Goal: Transaction & Acquisition: Obtain resource

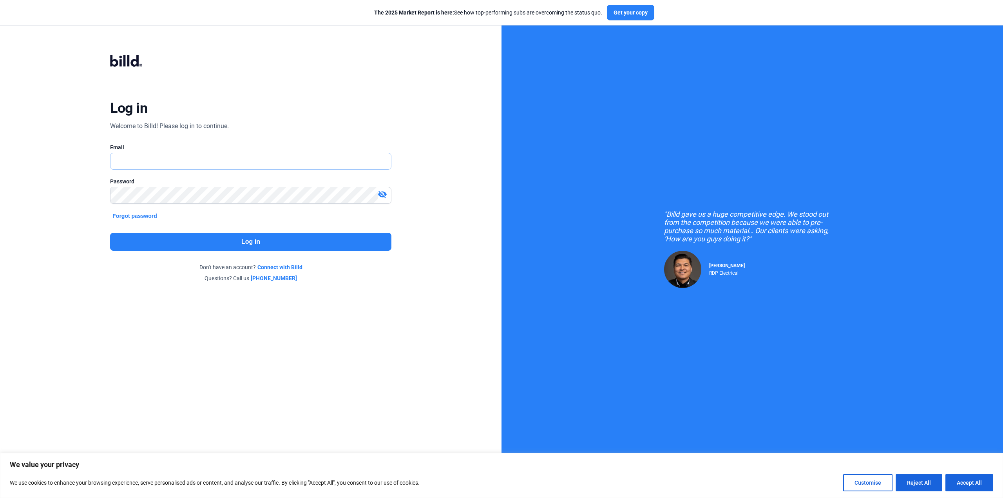
type input "[PERSON_NAME][EMAIL_ADDRESS][DOMAIN_NAME]"
click at [300, 239] on button "Log in" at bounding box center [250, 242] width 281 height 18
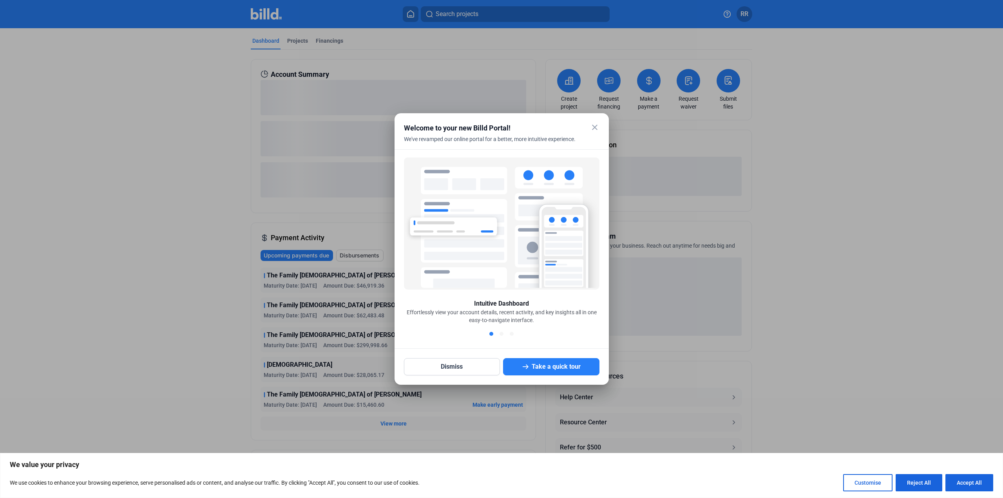
click at [595, 124] on mat-icon "close" at bounding box center [594, 127] width 9 height 9
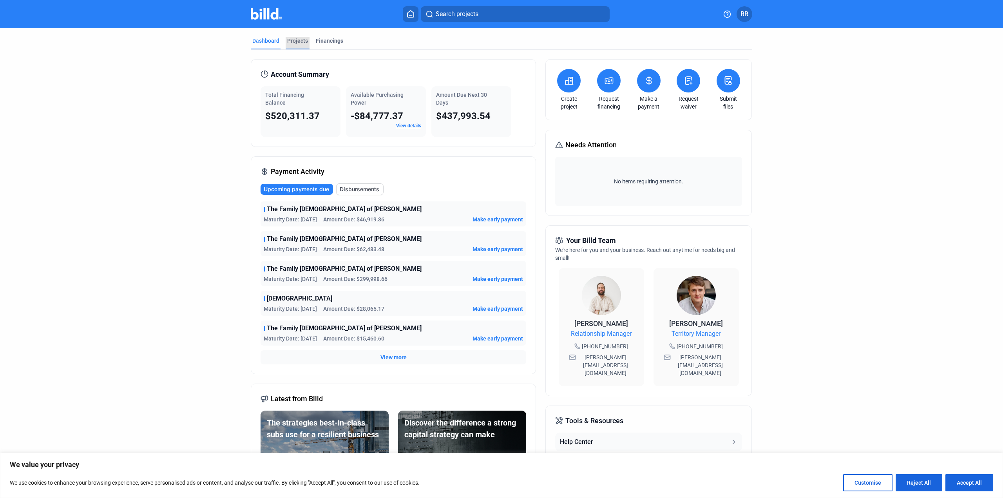
click at [289, 42] on div "Projects" at bounding box center [297, 41] width 21 height 8
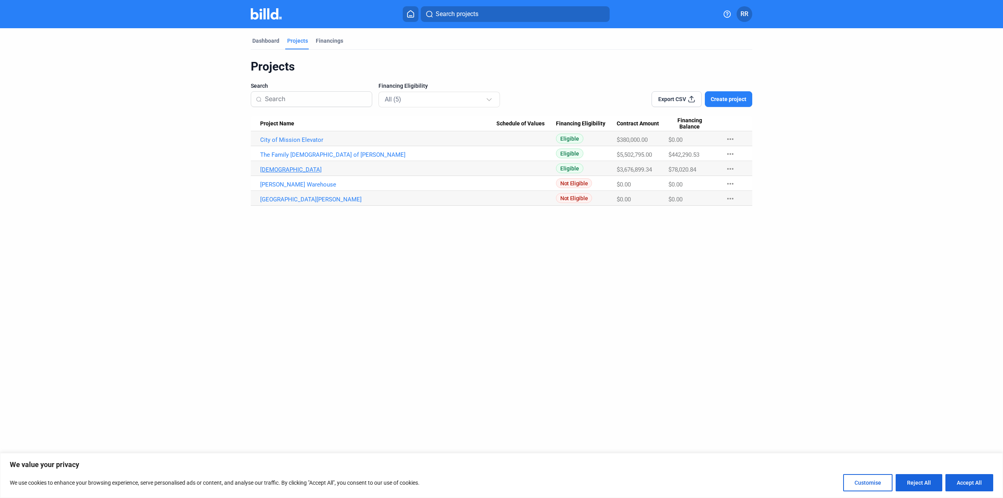
click at [297, 168] on link "[DEMOGRAPHIC_DATA]" at bounding box center [378, 169] width 236 height 7
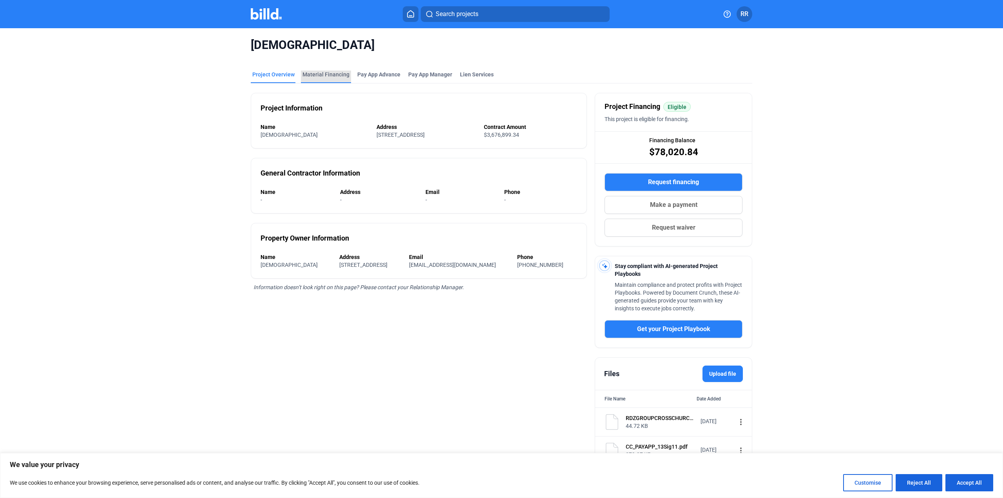
click at [333, 74] on div "Material Financing" at bounding box center [326, 75] width 47 height 8
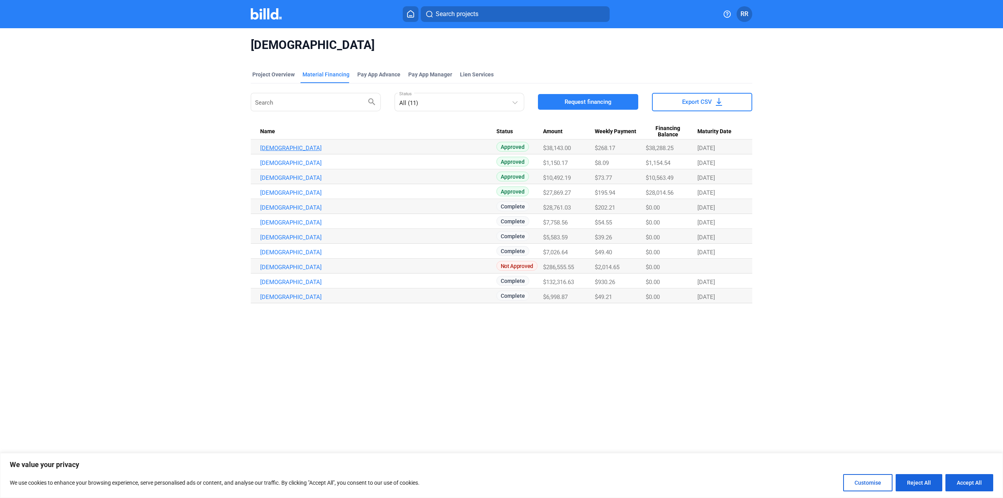
click at [288, 145] on link "[DEMOGRAPHIC_DATA]" at bounding box center [378, 148] width 236 height 7
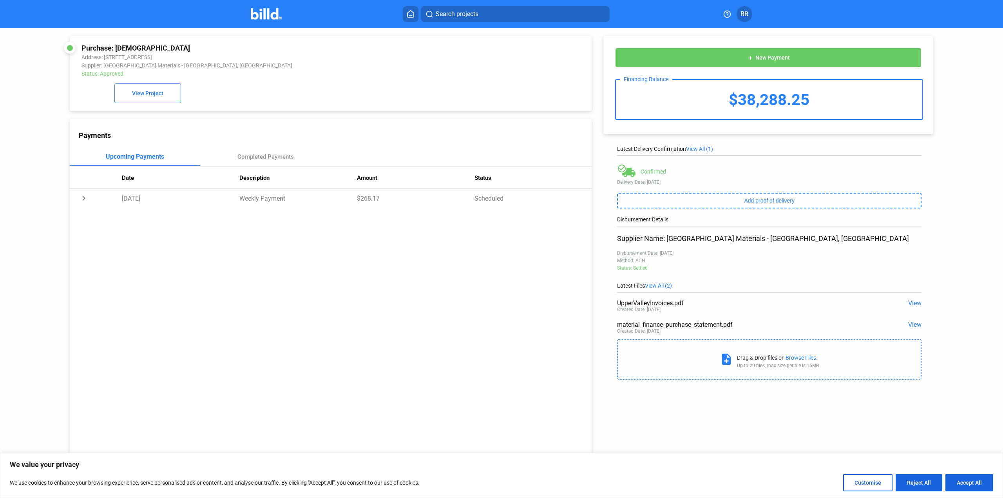
click at [914, 303] on span "View" at bounding box center [914, 302] width 13 height 7
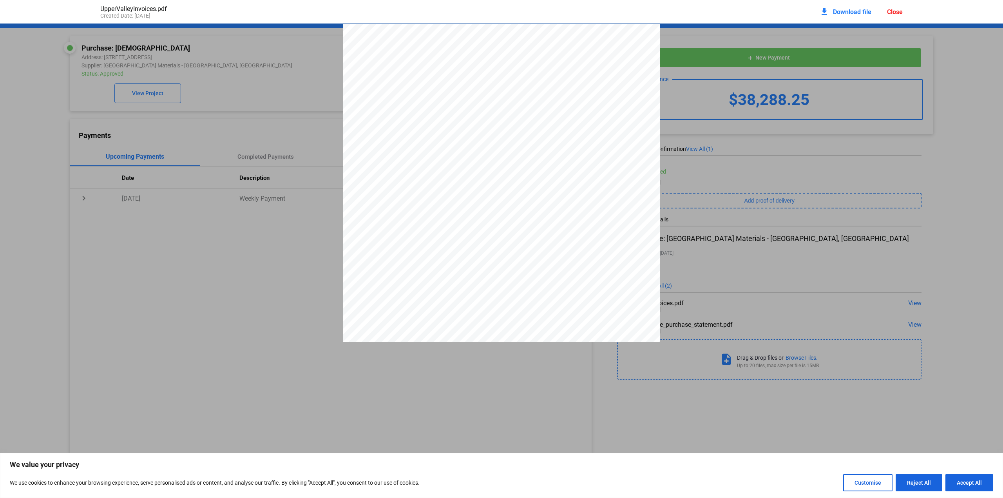
click at [886, 13] on div "download Download file Close" at bounding box center [861, 11] width 83 height 17
